Goal: Task Accomplishment & Management: Complete application form

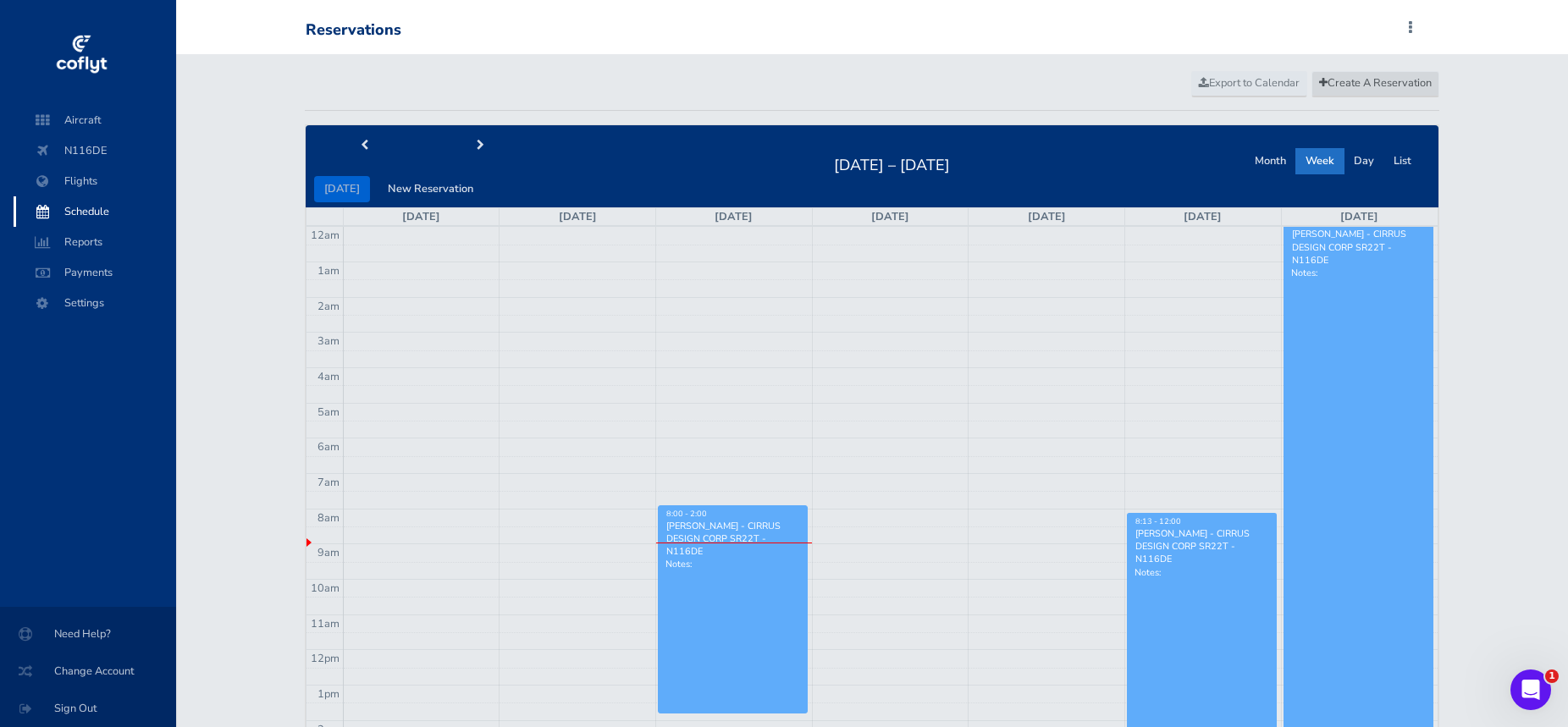
click at [1339, 79] on span "Create A Reservation" at bounding box center [1375, 82] width 112 height 15
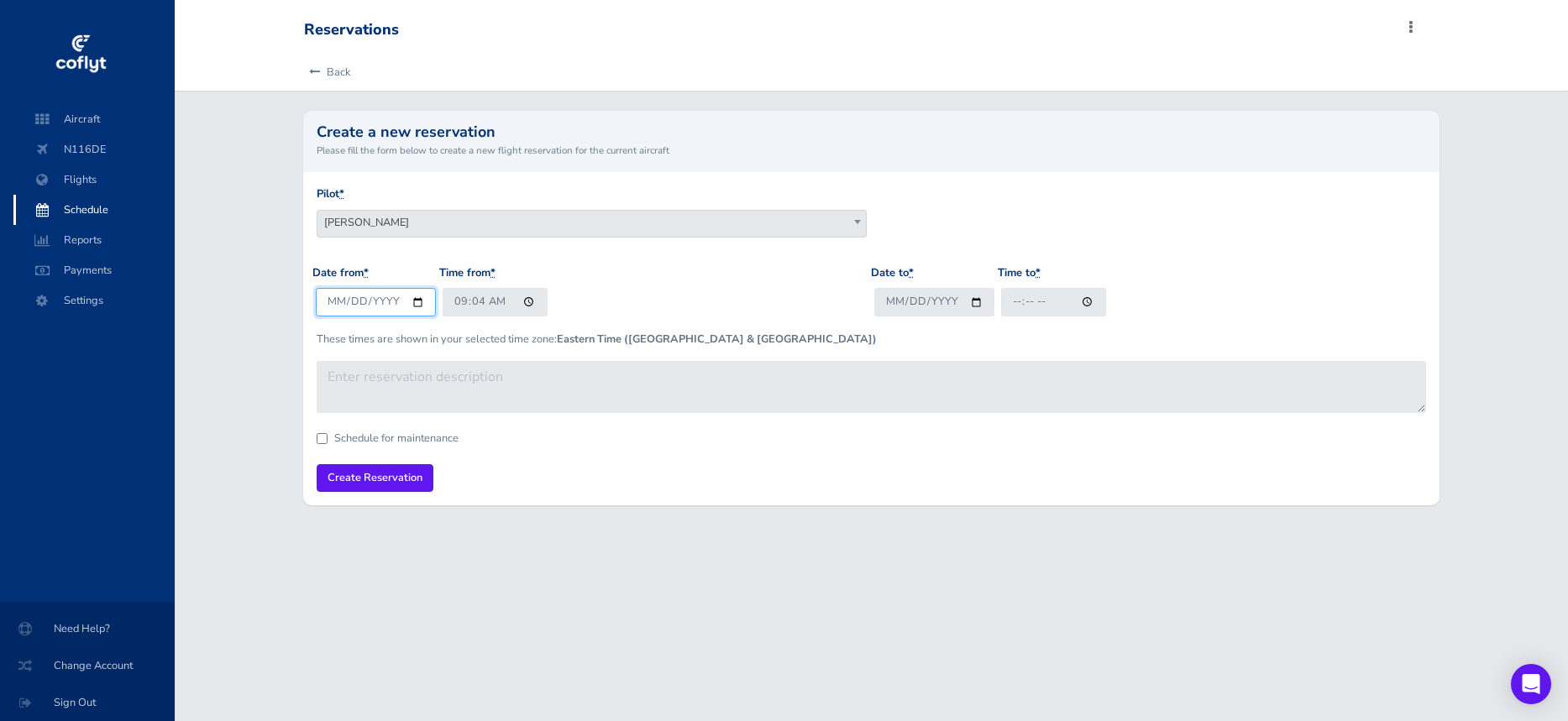
click at [338, 296] on input "[DATE]" at bounding box center [375, 302] width 120 height 28
type input "2025-09-03"
click at [600, 325] on div "Date from * 2025-09-03 Time from * 09:04" at bounding box center [591, 297] width 558 height 66
click at [468, 298] on input "09:04" at bounding box center [495, 302] width 105 height 28
type input "09:00"
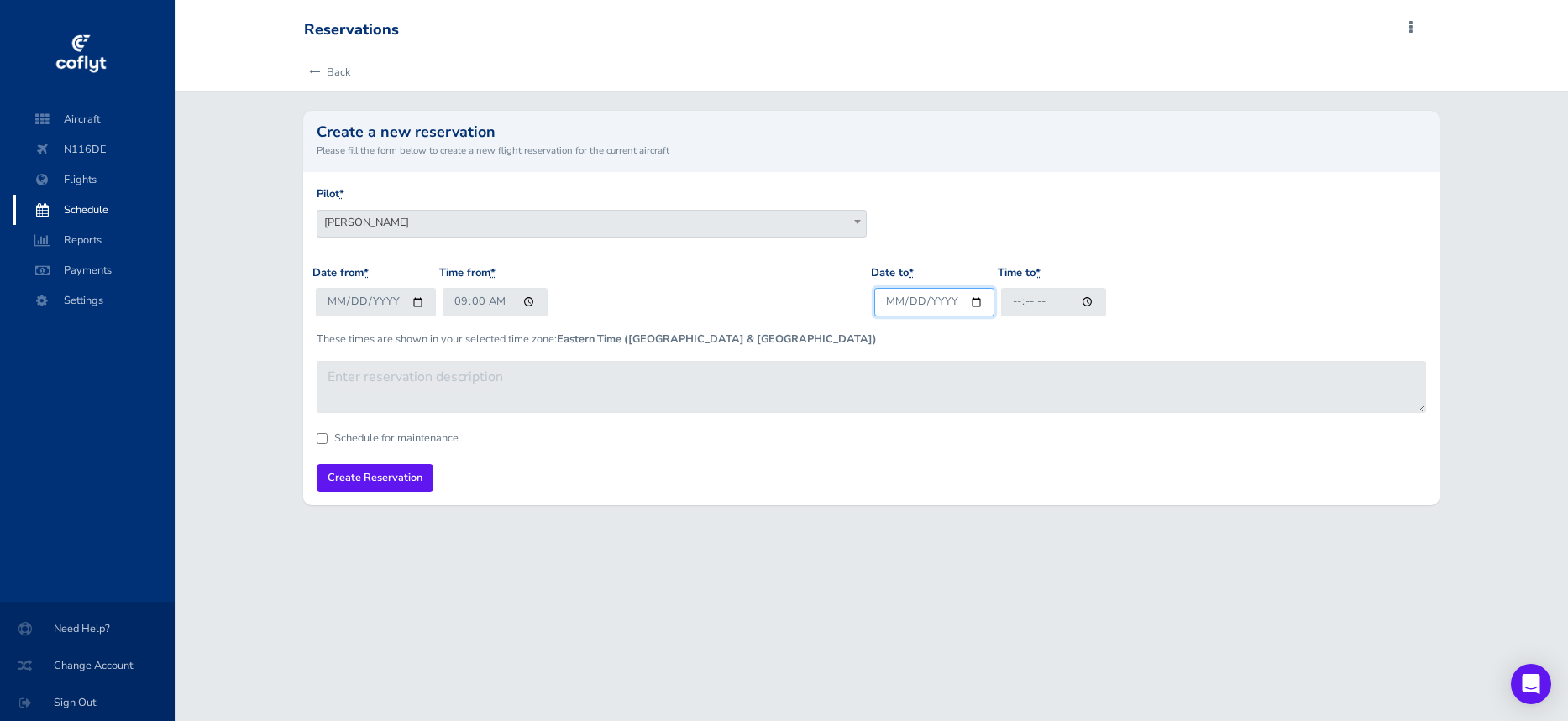
click at [896, 295] on input "Date to *" at bounding box center [934, 302] width 120 height 28
type input "2025-09-03"
click at [1021, 288] on input "Time to *" at bounding box center [1054, 302] width 105 height 28
click at [1052, 293] on input "Time to *" at bounding box center [1054, 302] width 105 height 28
type input "11:00"
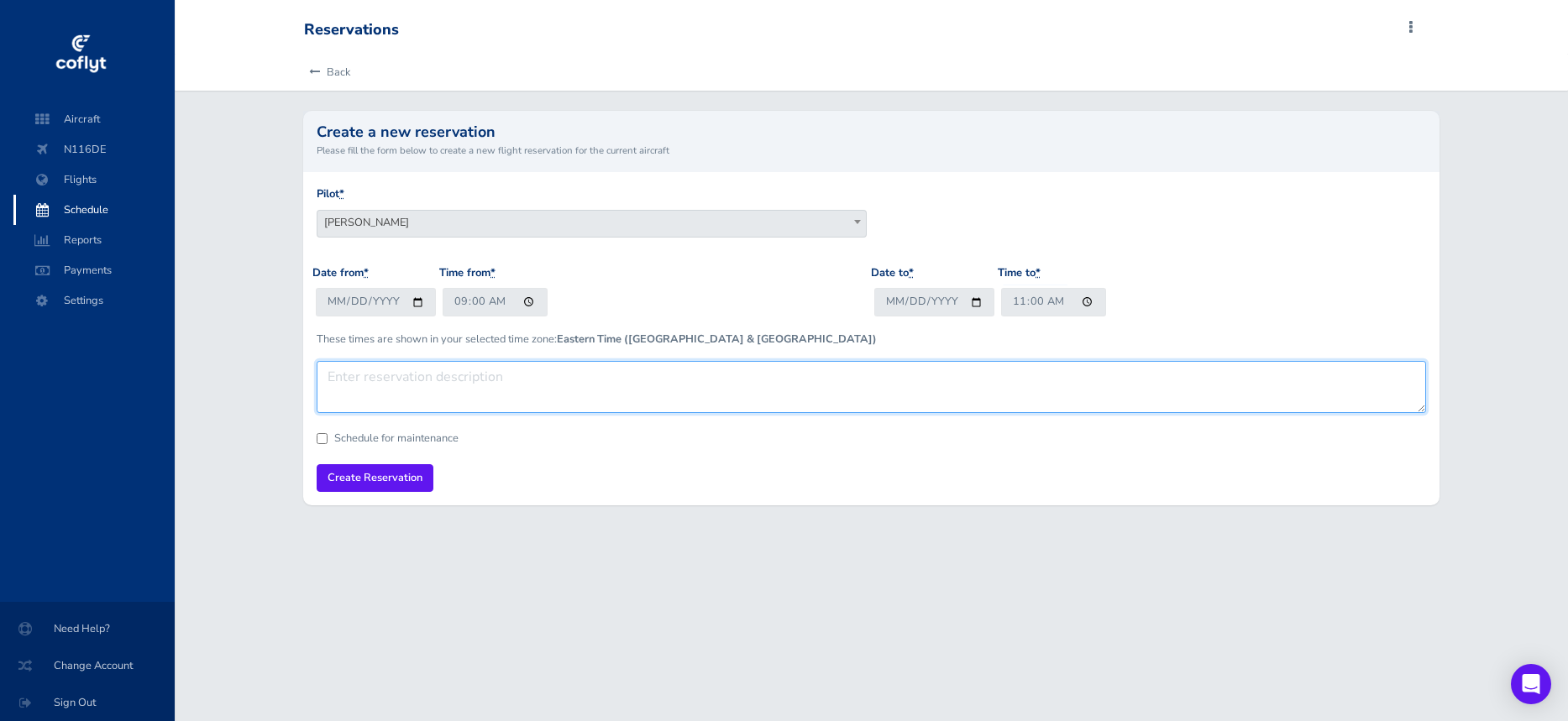
click at [1021, 363] on textarea at bounding box center [871, 386] width 1109 height 52
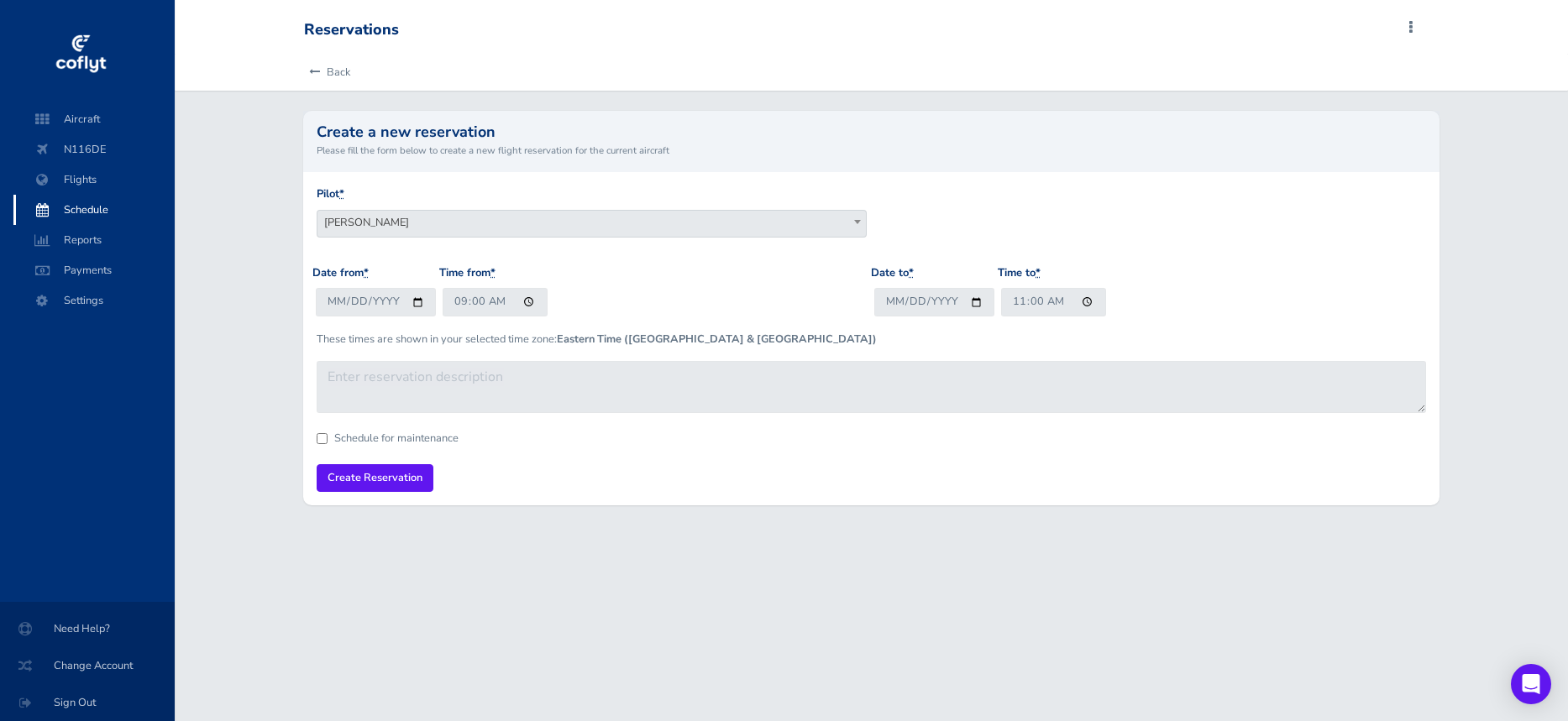
click at [321, 436] on input "Schedule for maintenance" at bounding box center [321, 439] width 11 height 11
checkbox input "true"
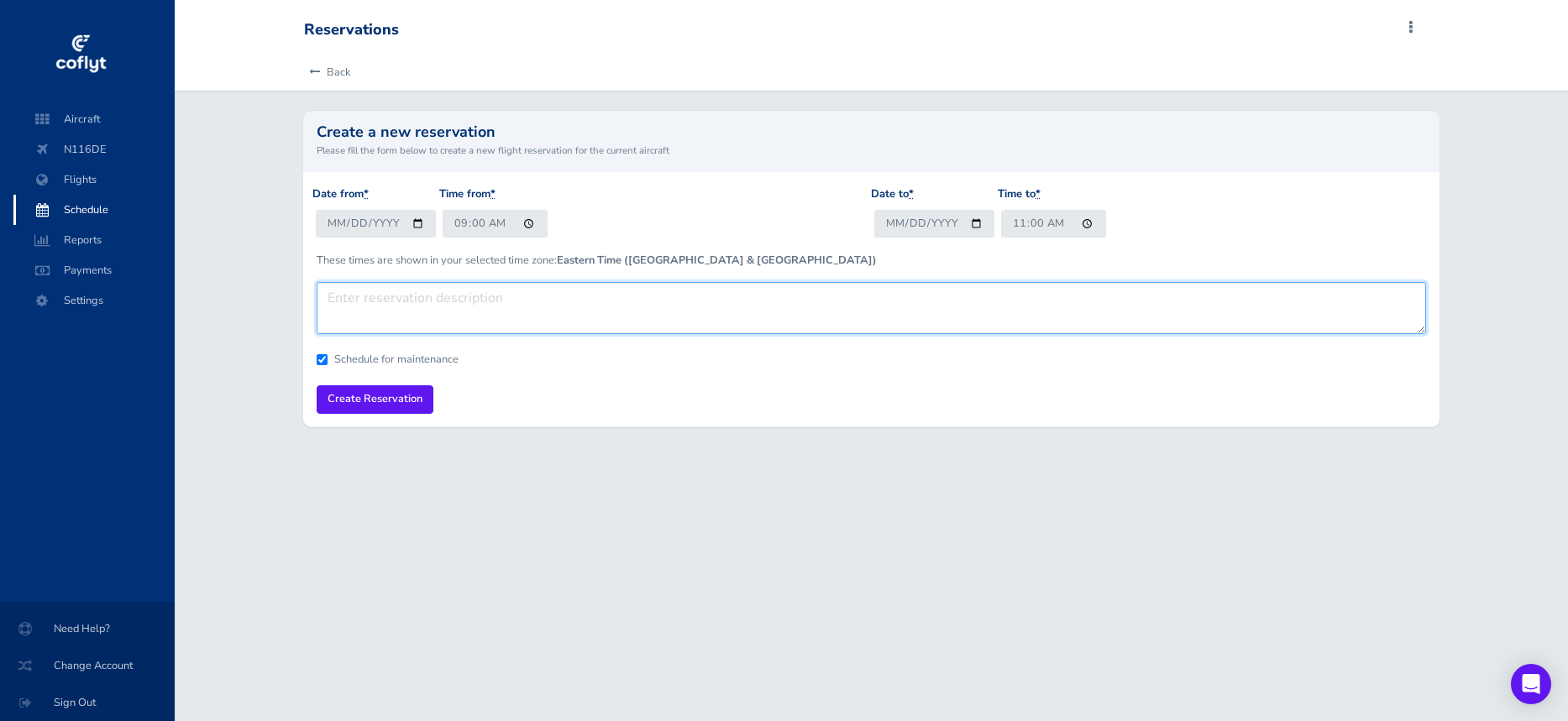
click at [406, 282] on textarea at bounding box center [871, 307] width 1109 height 52
type textarea "Washing the plane"
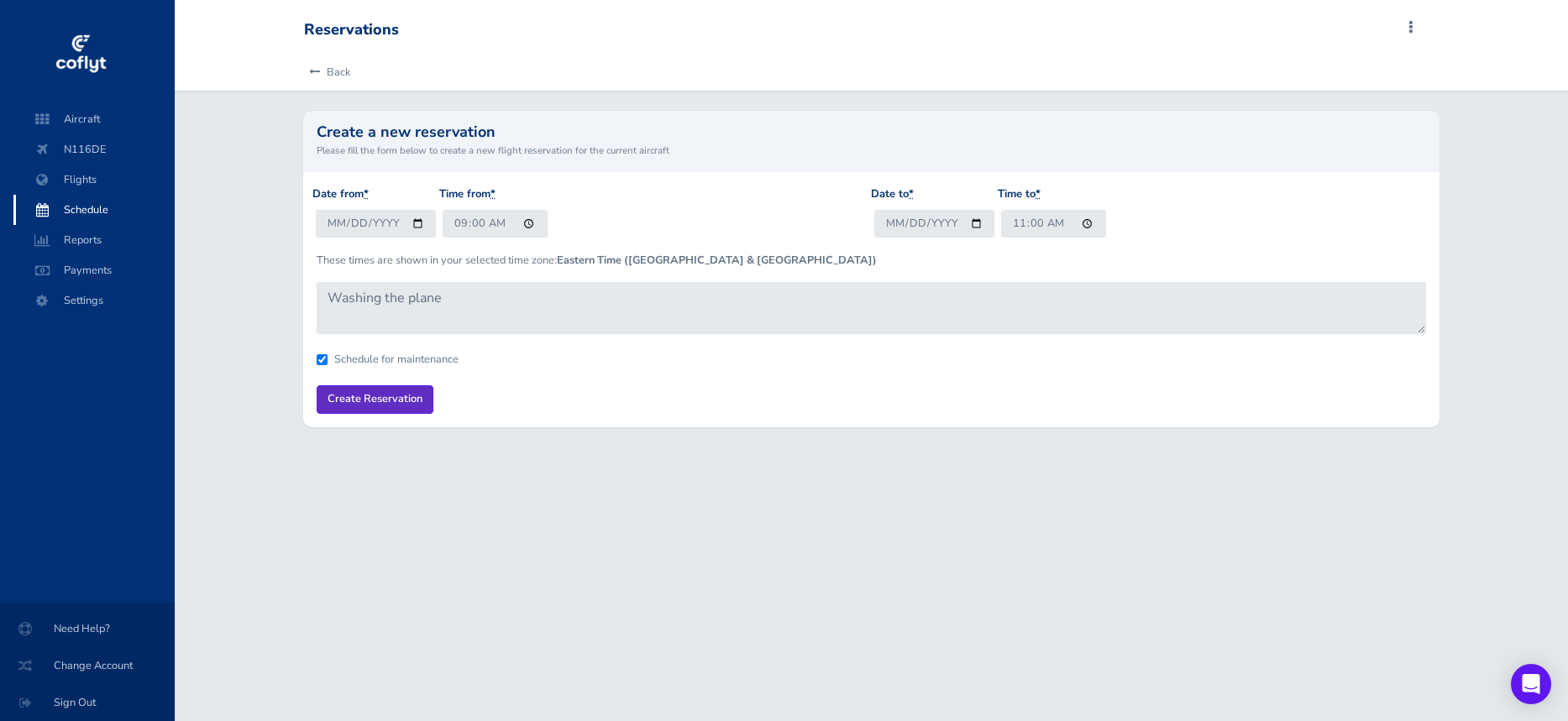
click at [371, 401] on input "Create Reservation" at bounding box center [374, 399] width 117 height 28
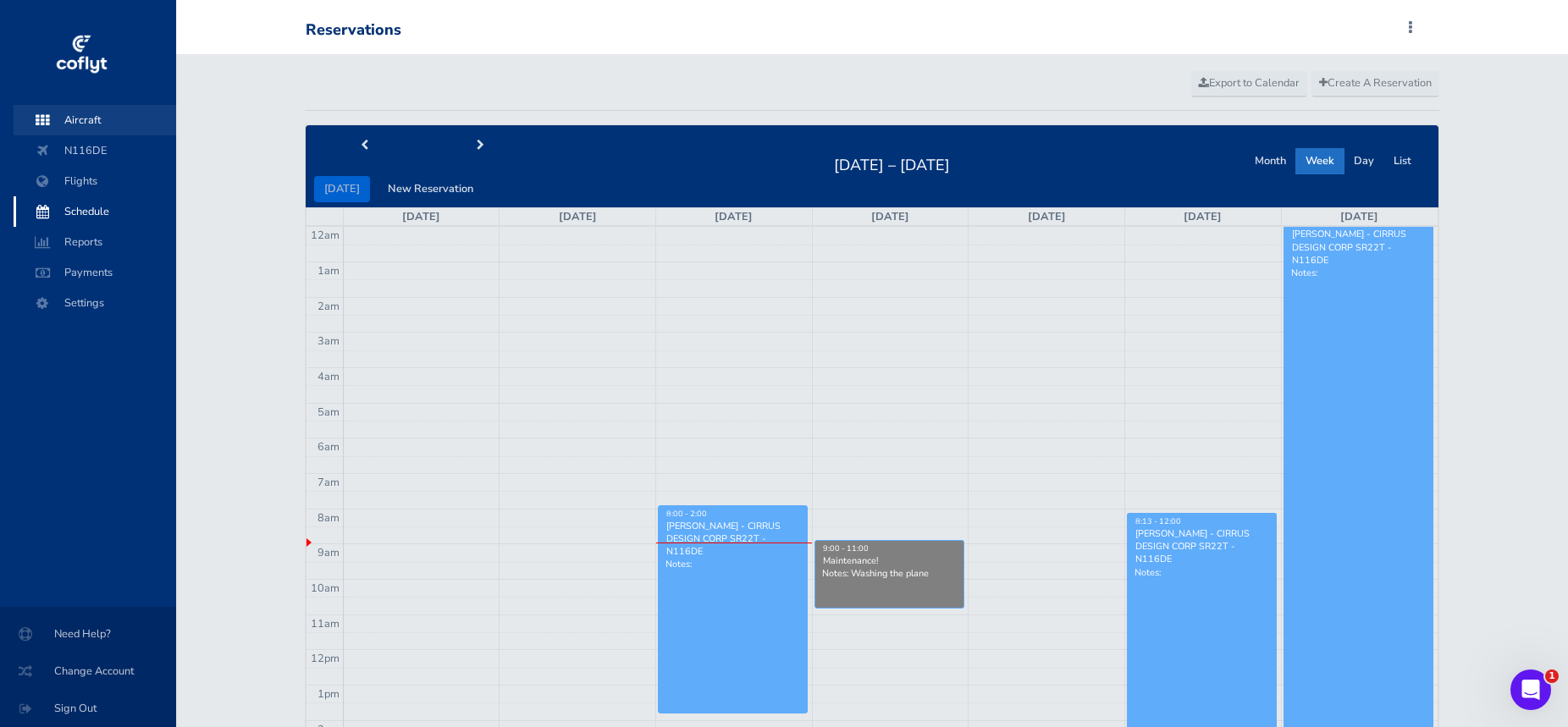
click at [64, 122] on span "Aircraft" at bounding box center [95, 120] width 129 height 31
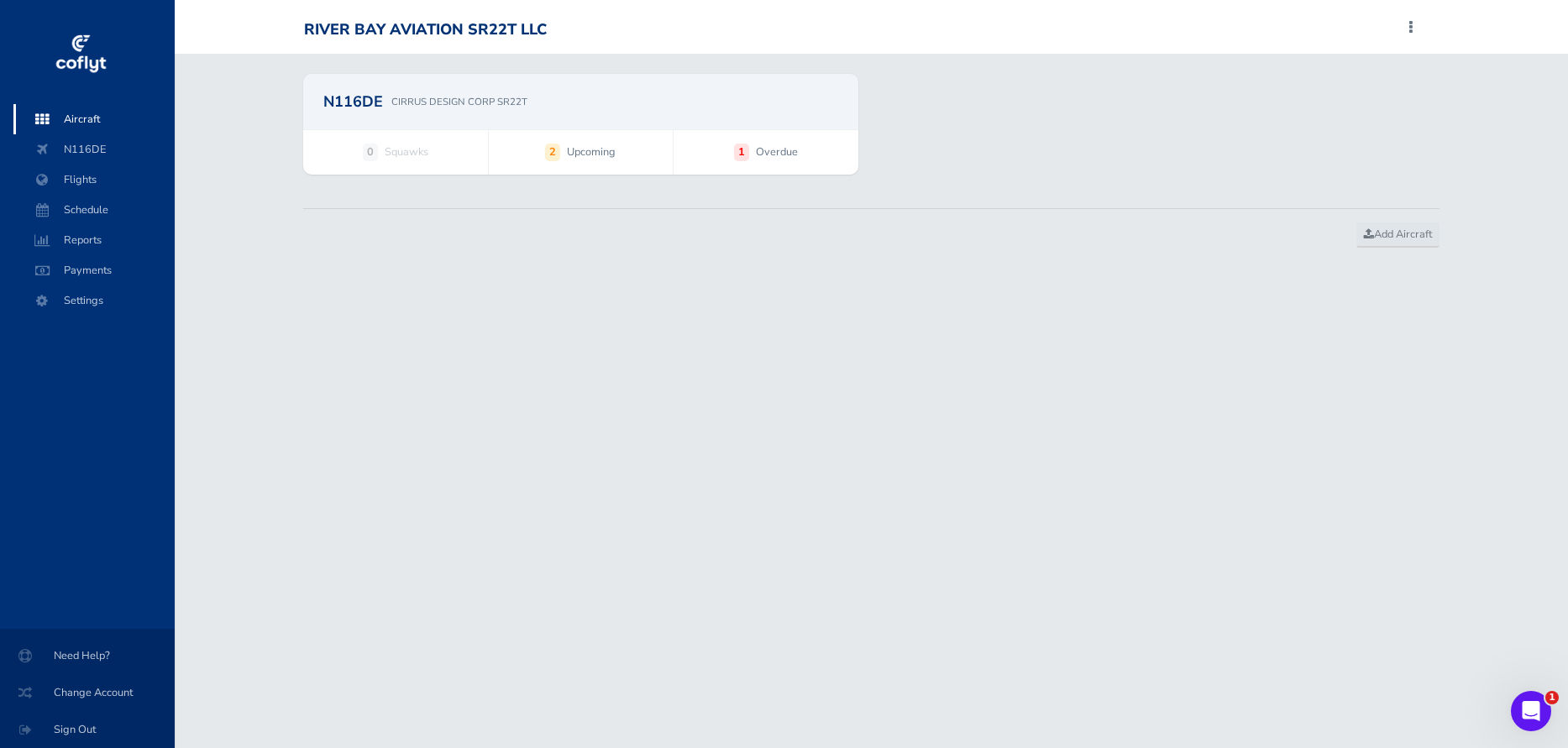
click at [689, 119] on div "N116DE CIRRUS DESIGN CORP SR22T" at bounding box center [581, 101] width 555 height 55
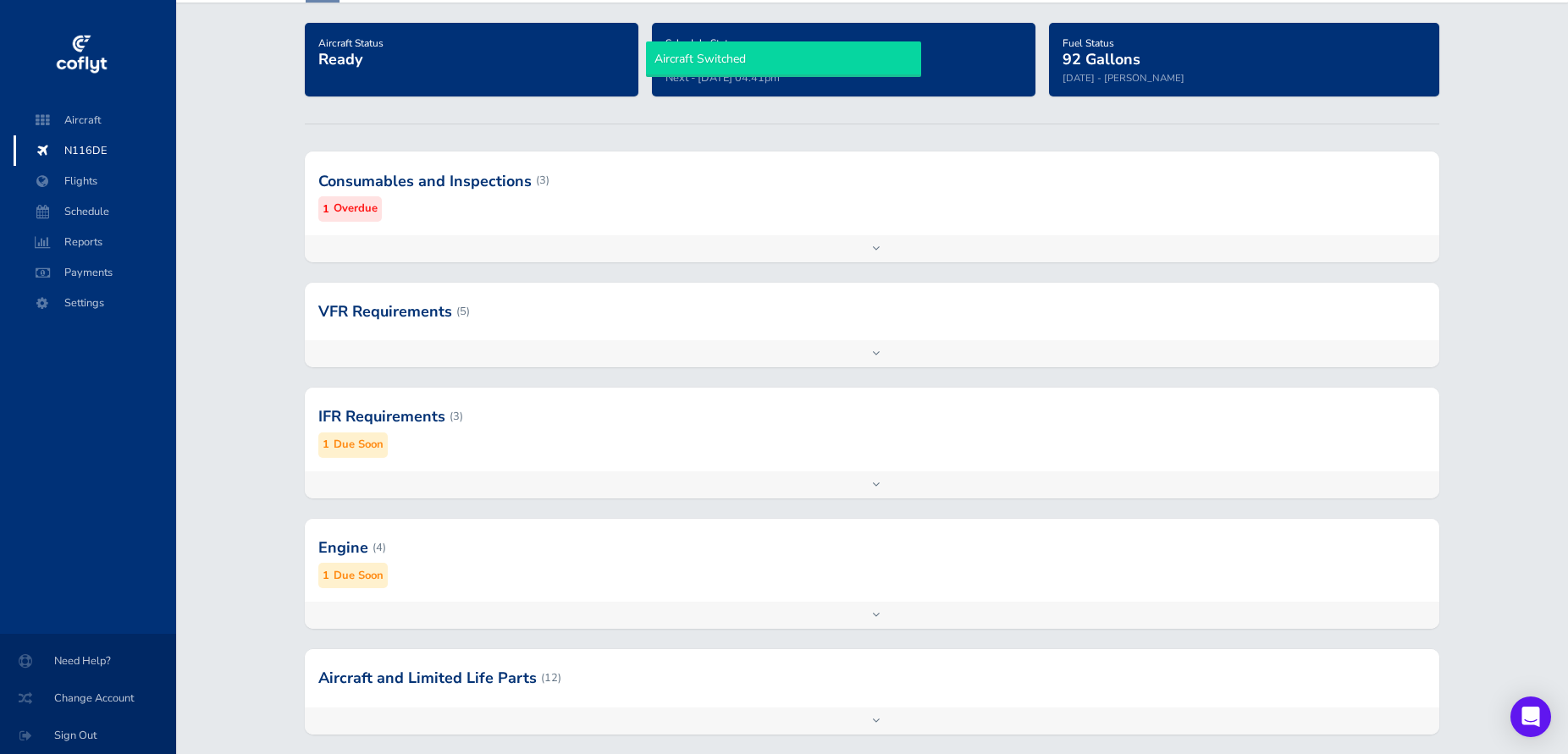
scroll to position [186, 0]
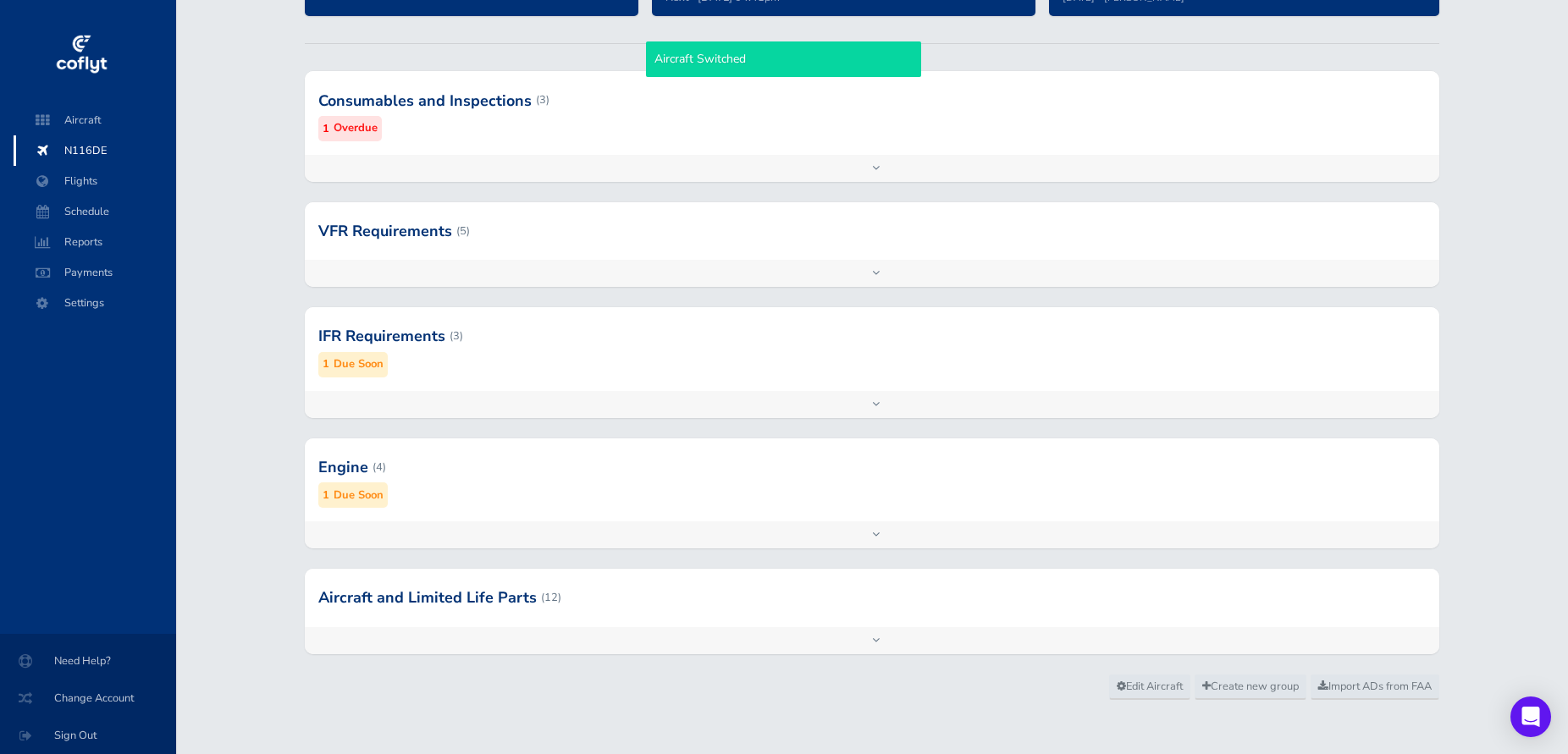
click at [501, 159] on div "Add inspection Edit" at bounding box center [872, 168] width 1135 height 27
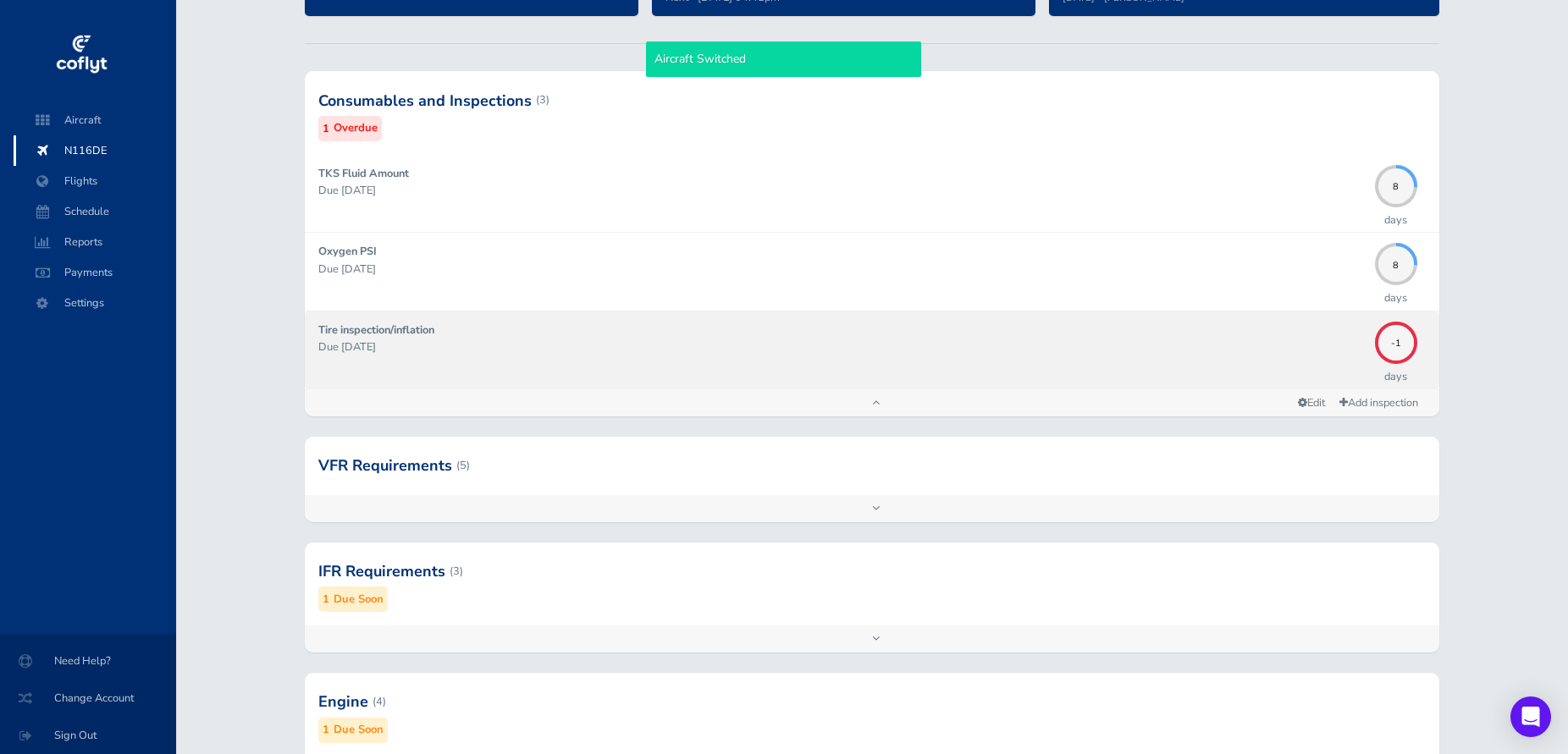
click at [567, 329] on div "Tire inspection/inflation Due 09/01/2025" at bounding box center [842, 350] width 1049 height 57
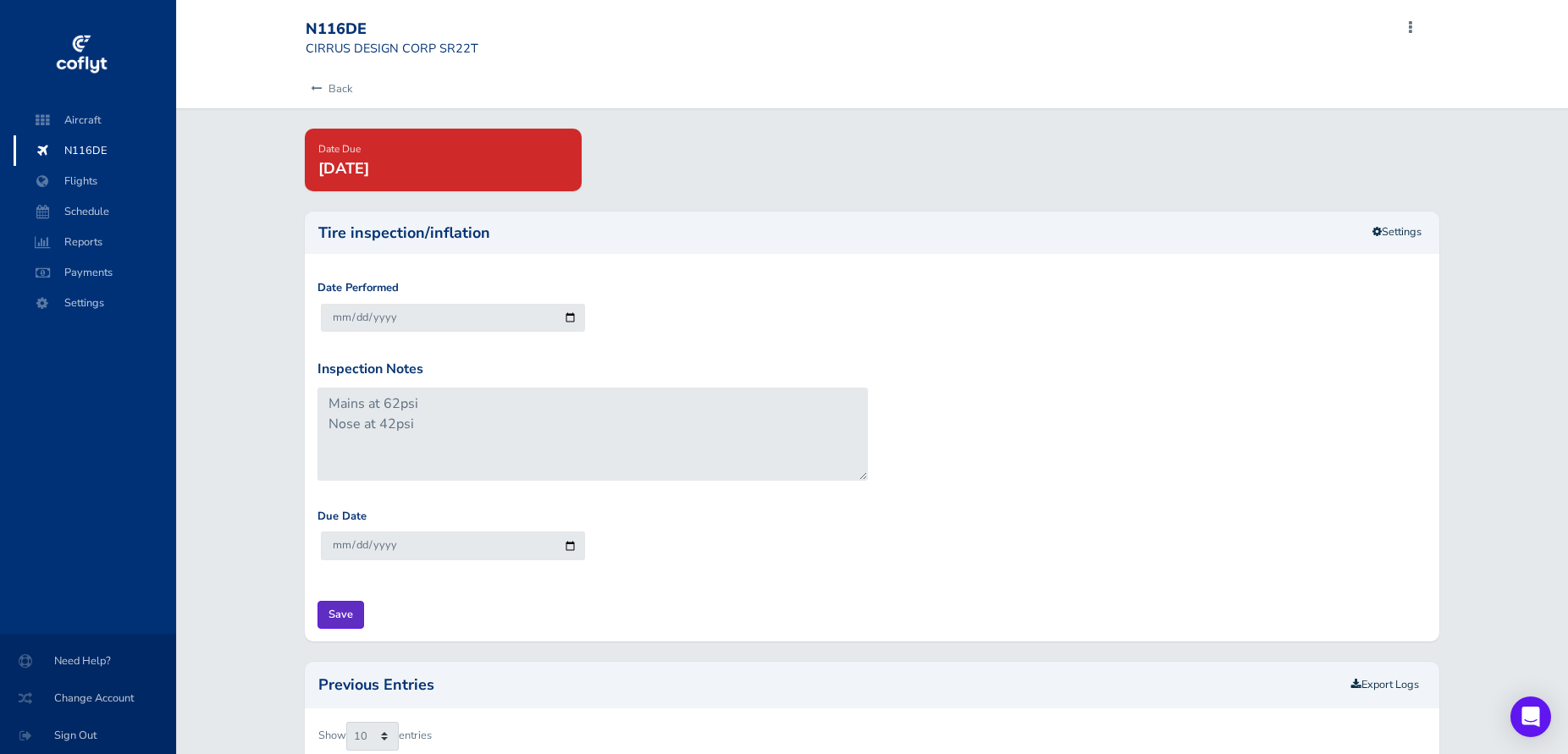
click at [331, 604] on input "Save" at bounding box center [340, 615] width 47 height 28
type input "Update Inspection"
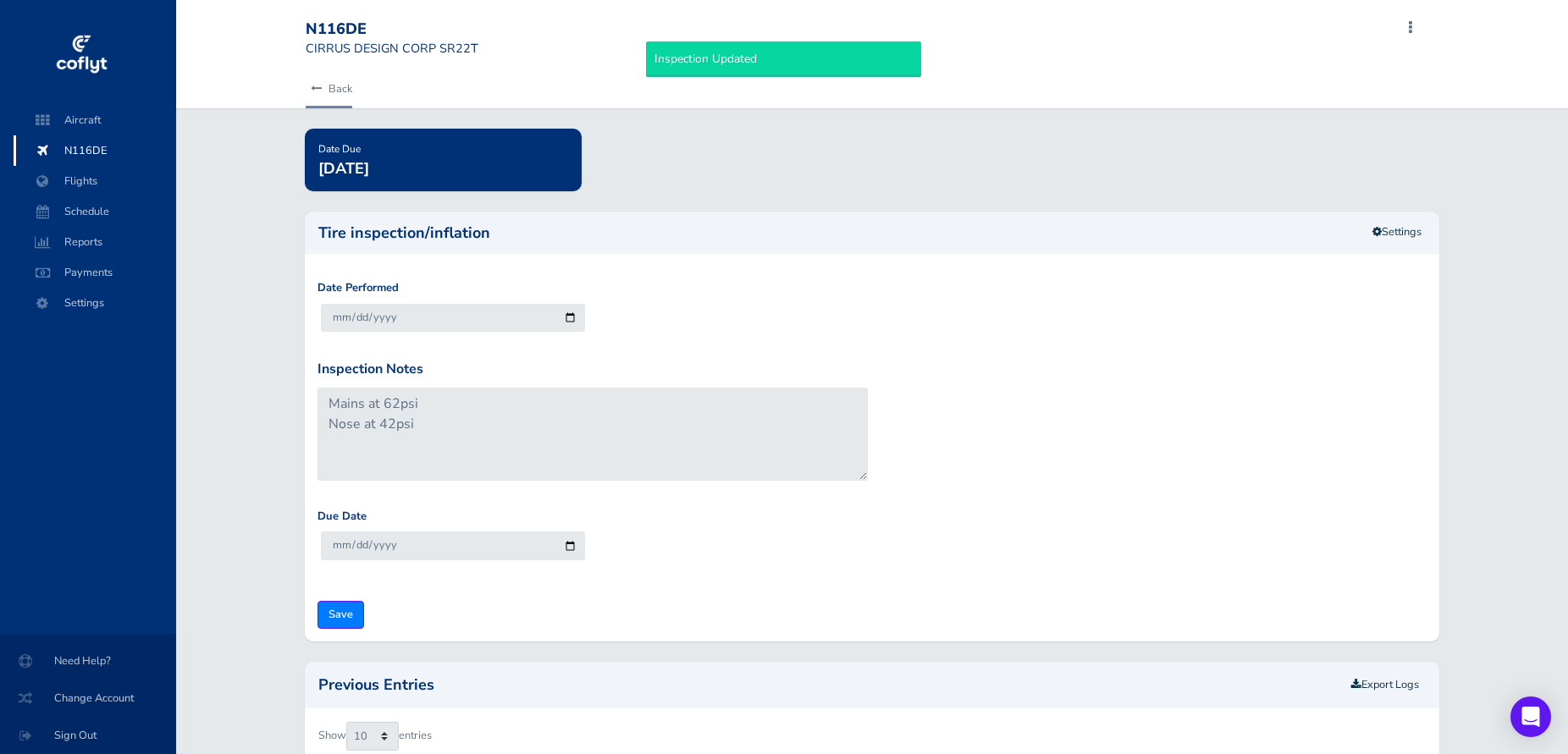
click at [331, 86] on link "Back" at bounding box center [329, 89] width 47 height 37
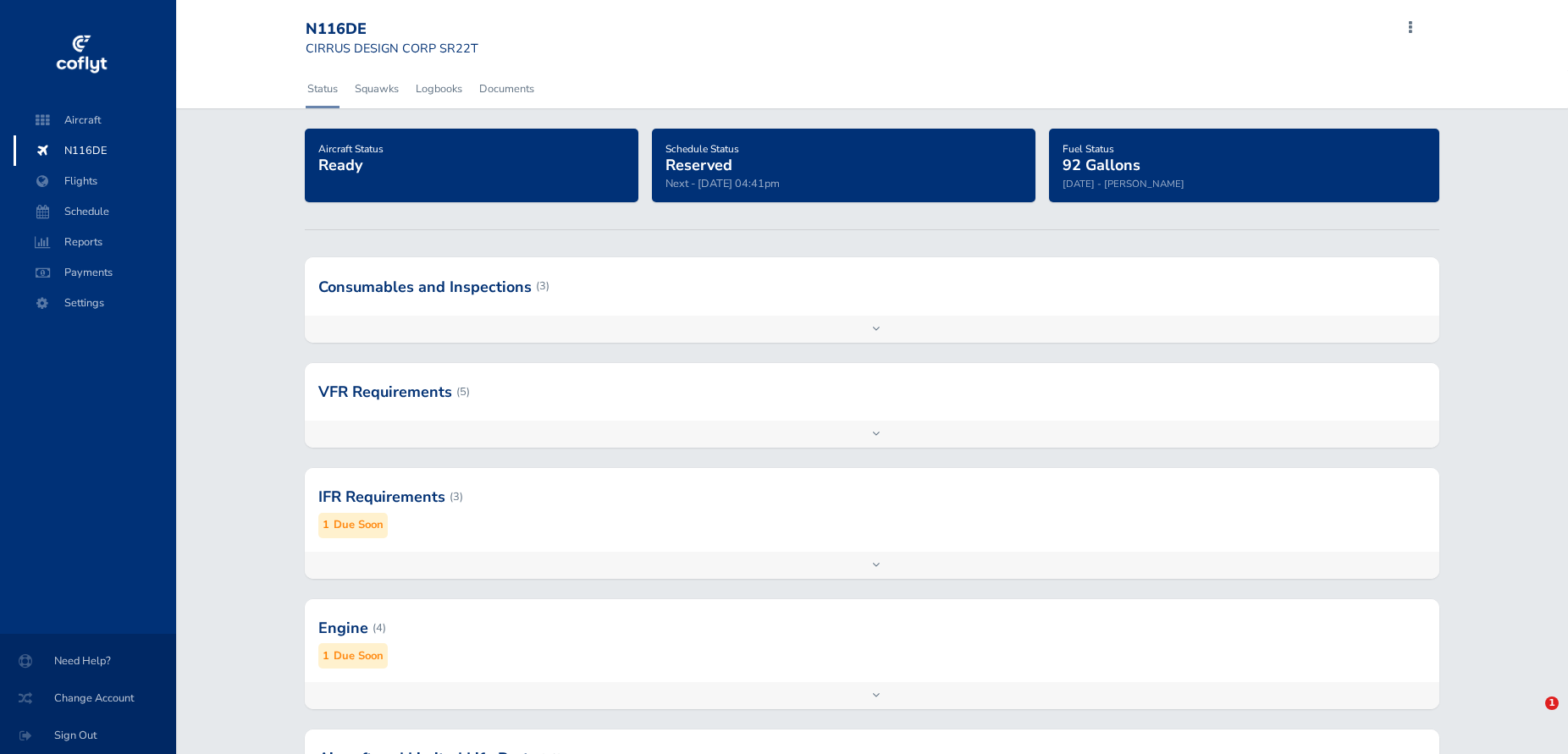
click at [434, 327] on div "Add inspection Edit" at bounding box center [872, 329] width 1135 height 27
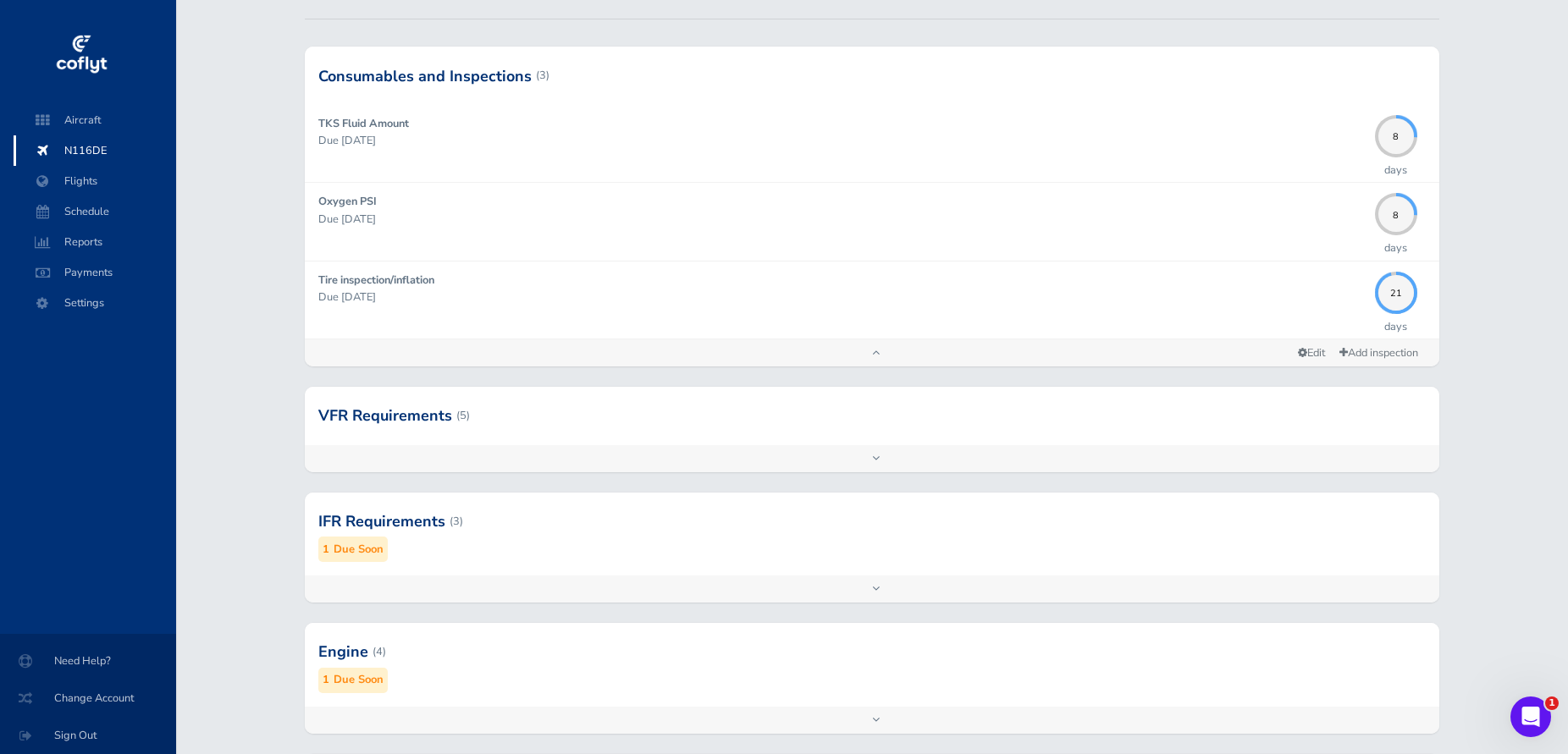
scroll to position [297, 0]
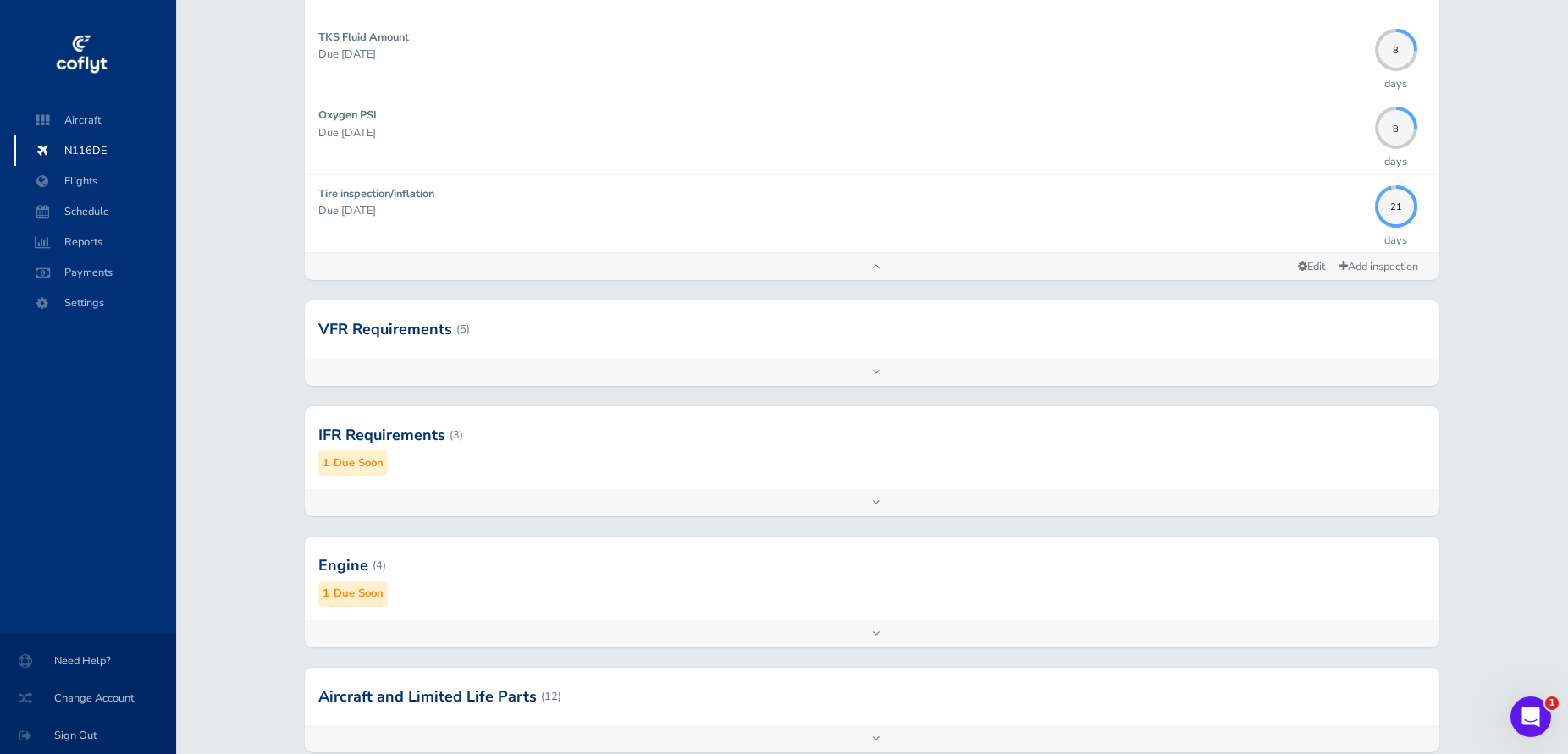
click at [477, 467] on div at bounding box center [872, 435] width 1135 height 83
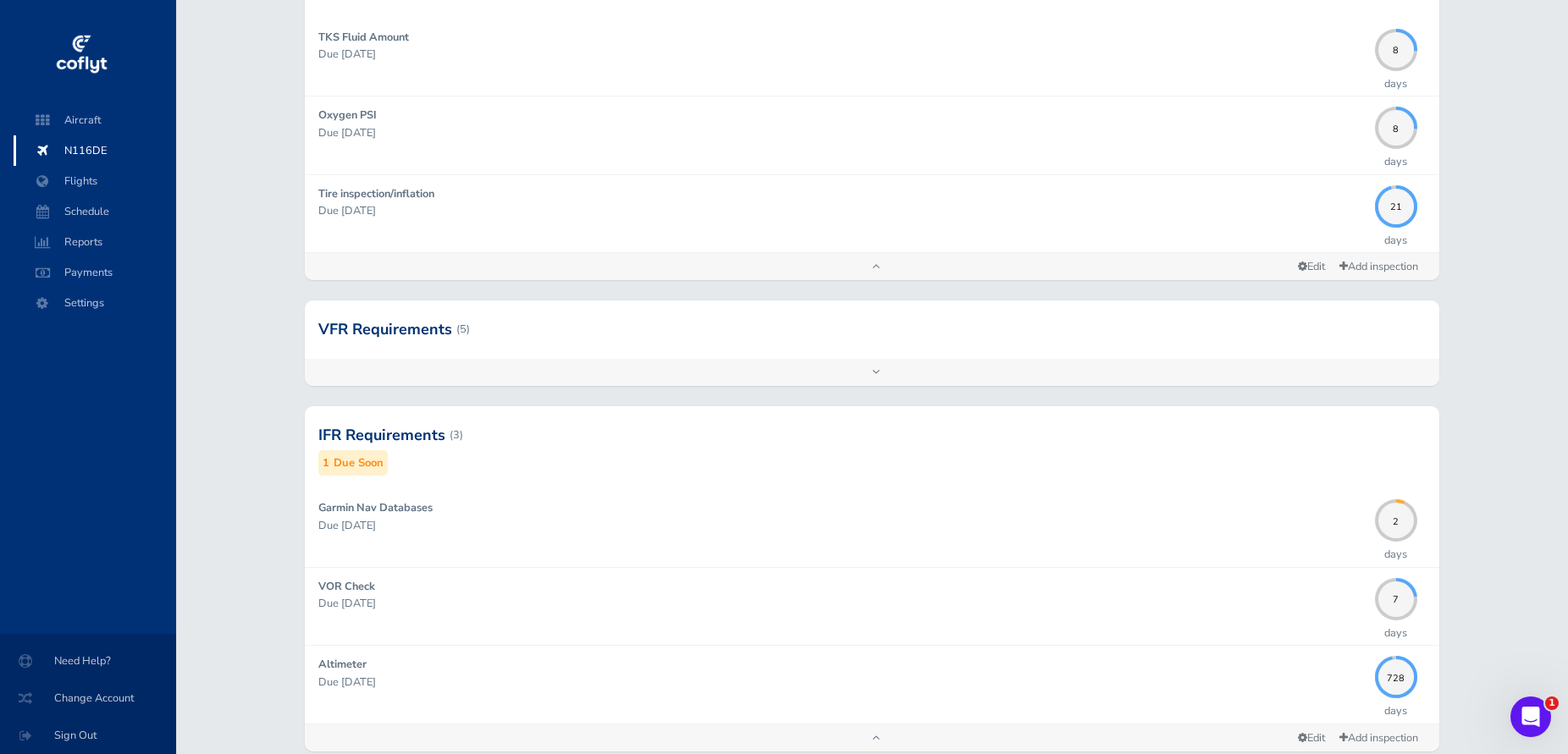
scroll to position [628, 0]
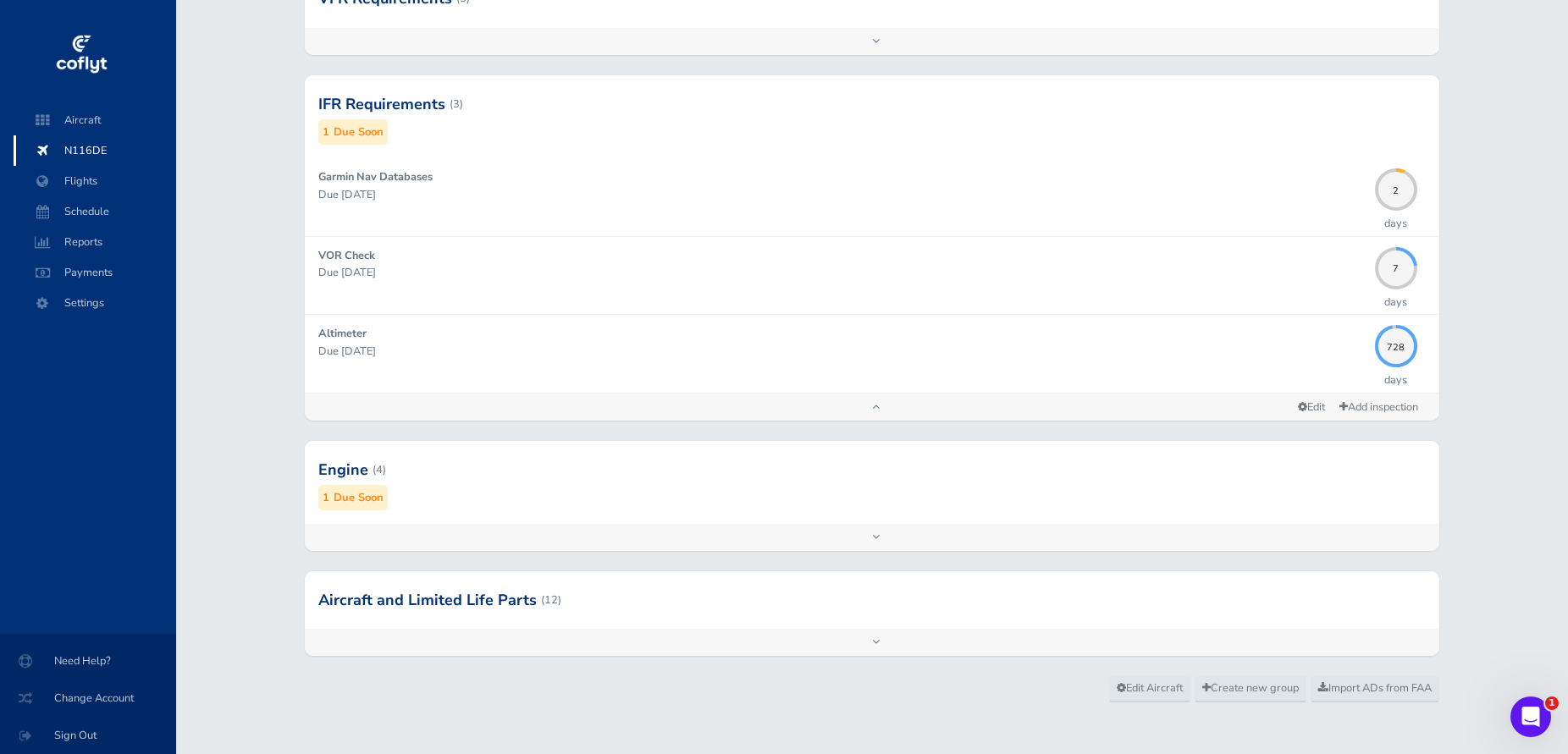
click at [499, 413] on div "Add inspection Edit" at bounding box center [872, 407] width 1135 height 27
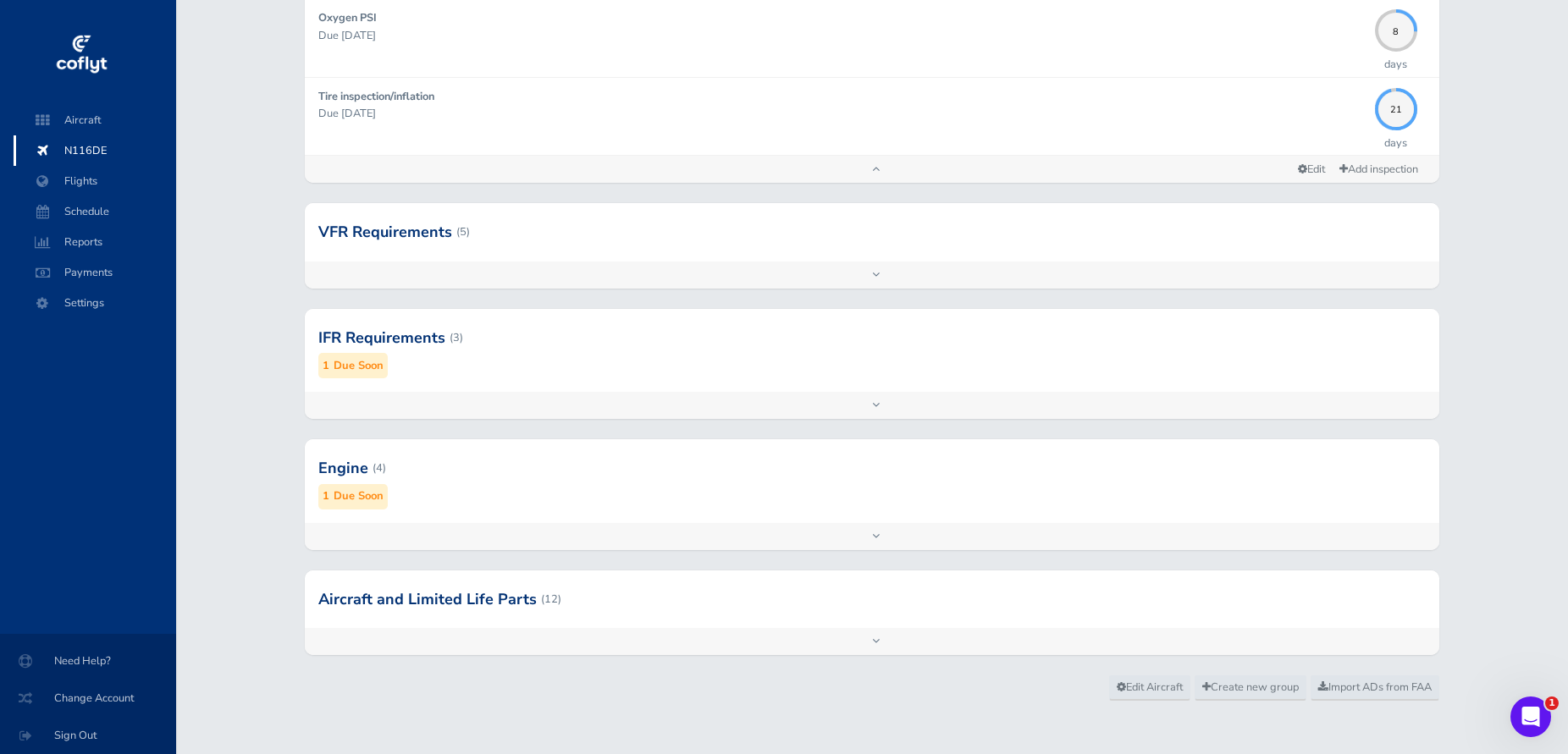
click at [531, 534] on div "Add inspection Edit" at bounding box center [872, 536] width 1135 height 27
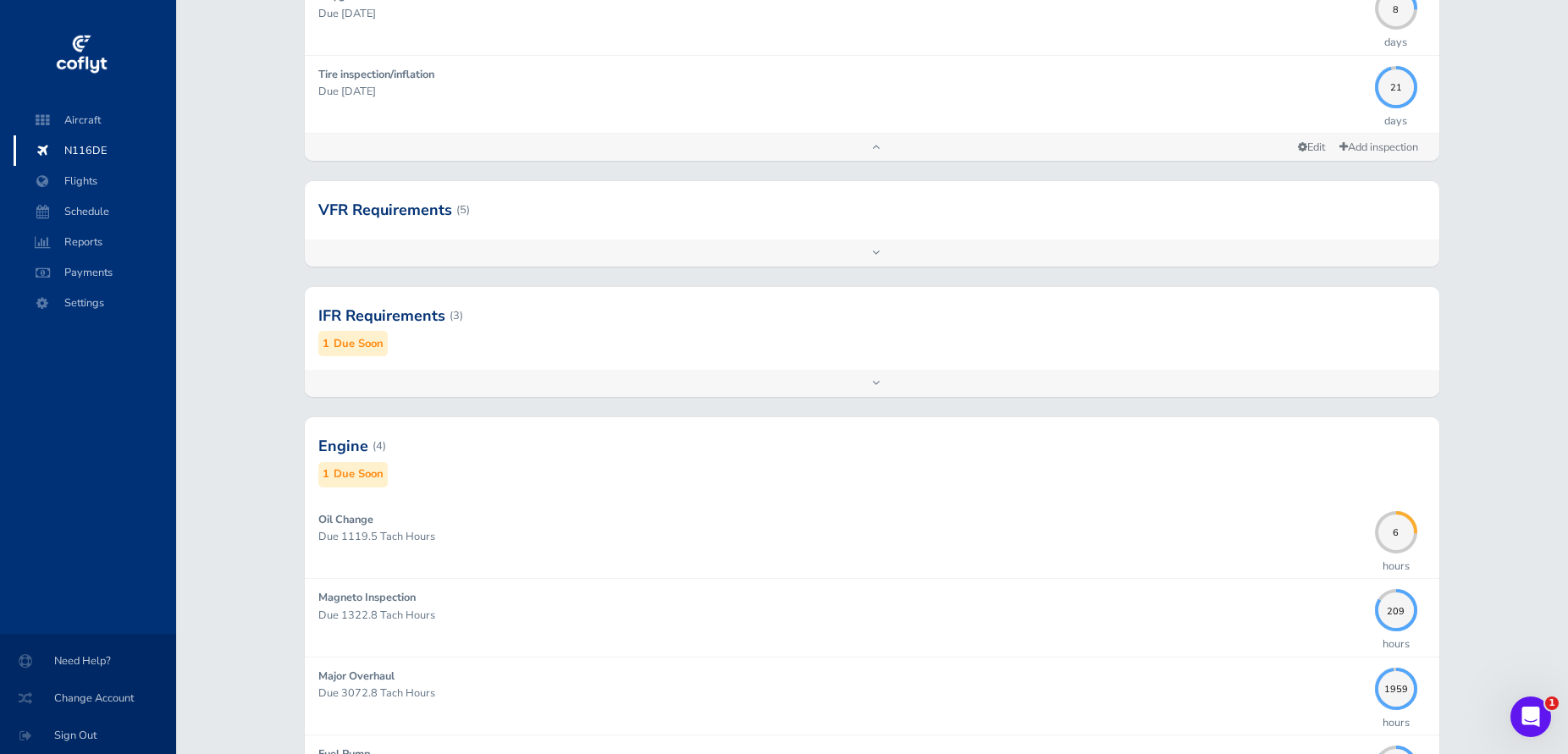
scroll to position [705, 0]
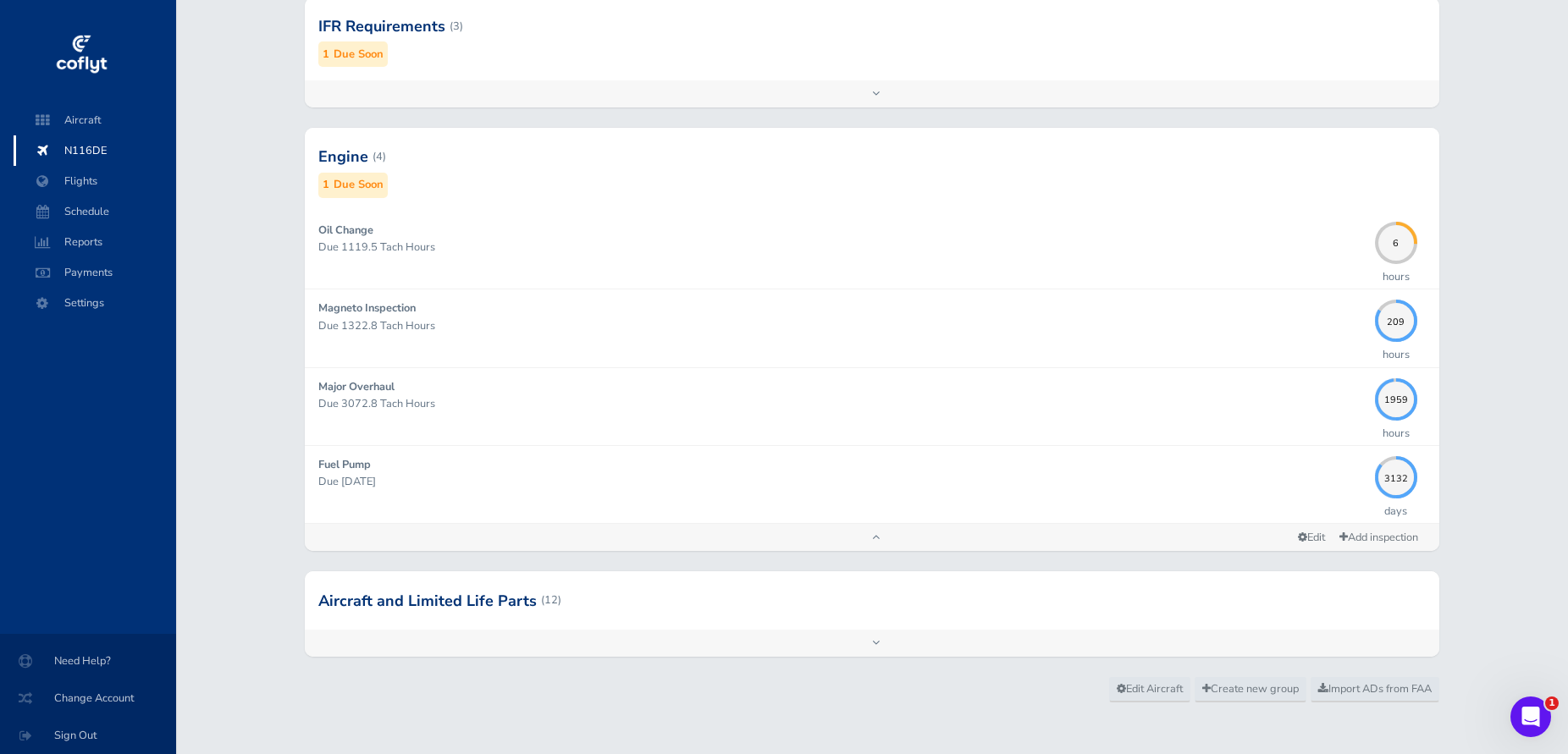
click at [639, 547] on div "Engine (4) 1 Due Soon Oil Change Due 1119.5 Tach Hours 6 hours Magneto Inspecti…" at bounding box center [872, 350] width 1160 height 443
click at [640, 542] on div "Add inspection Edit" at bounding box center [872, 537] width 1135 height 27
